Goal: Task Accomplishment & Management: Manage account settings

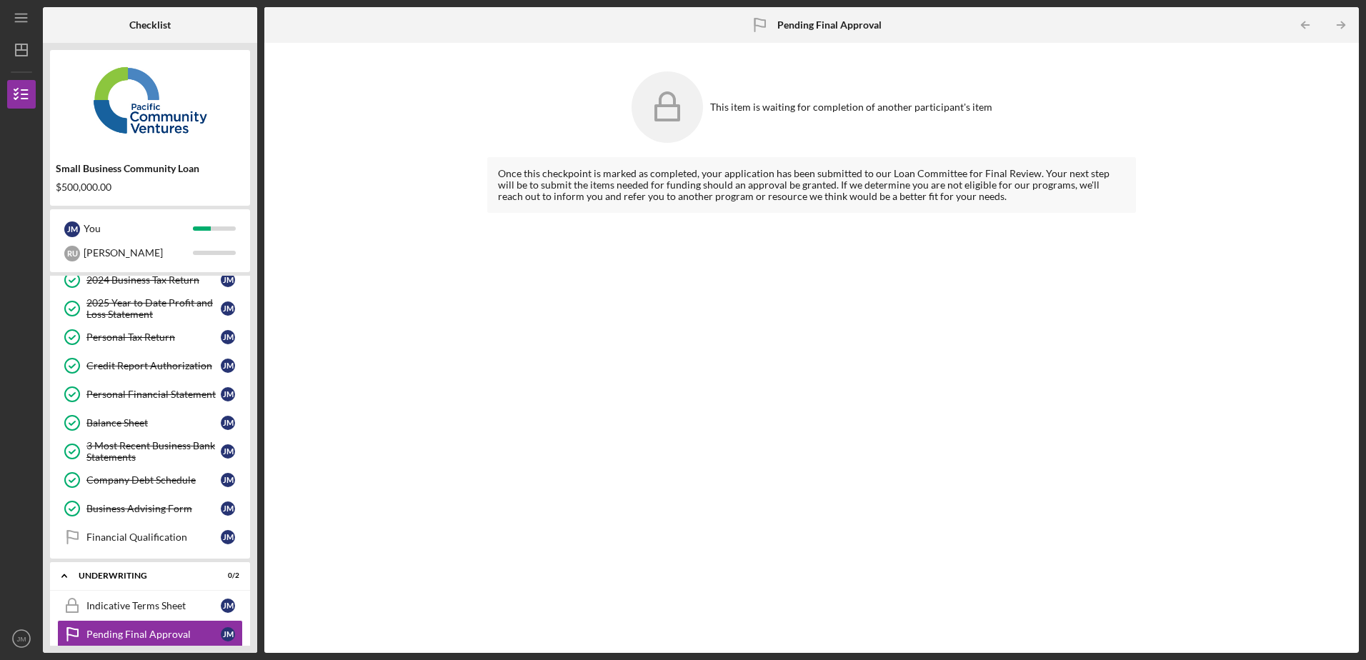
scroll to position [158, 0]
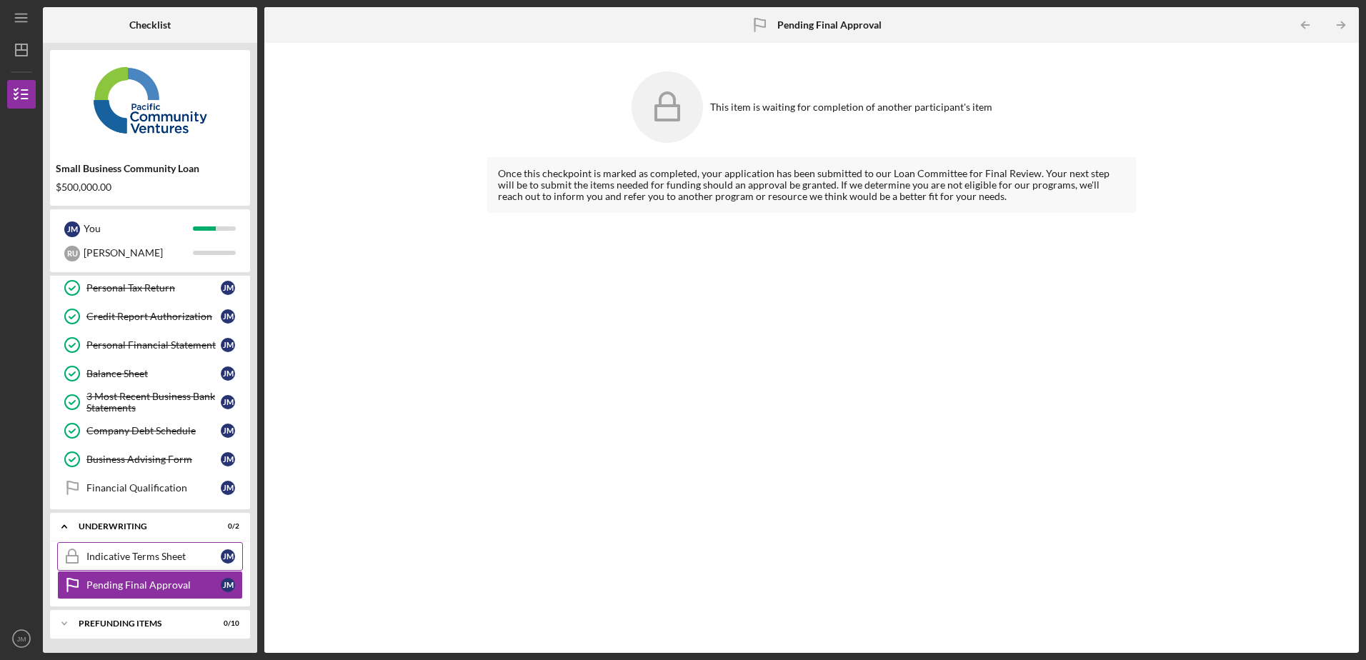
drag, startPoint x: 163, startPoint y: 554, endPoint x: 176, endPoint y: 552, distance: 12.9
click at [163, 555] on div "Indicative Terms Sheet" at bounding box center [153, 556] width 134 height 11
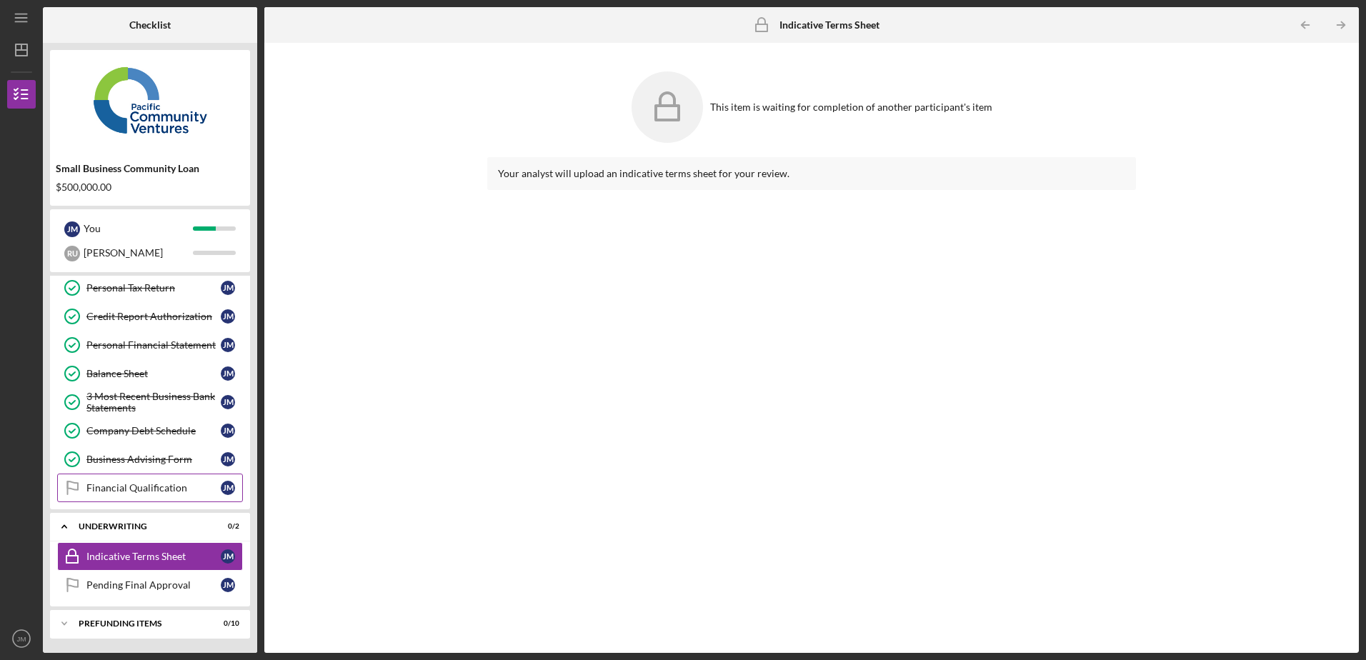
click at [141, 487] on div "Financial Qualification" at bounding box center [153, 487] width 134 height 11
